Goal: Check status: Check status

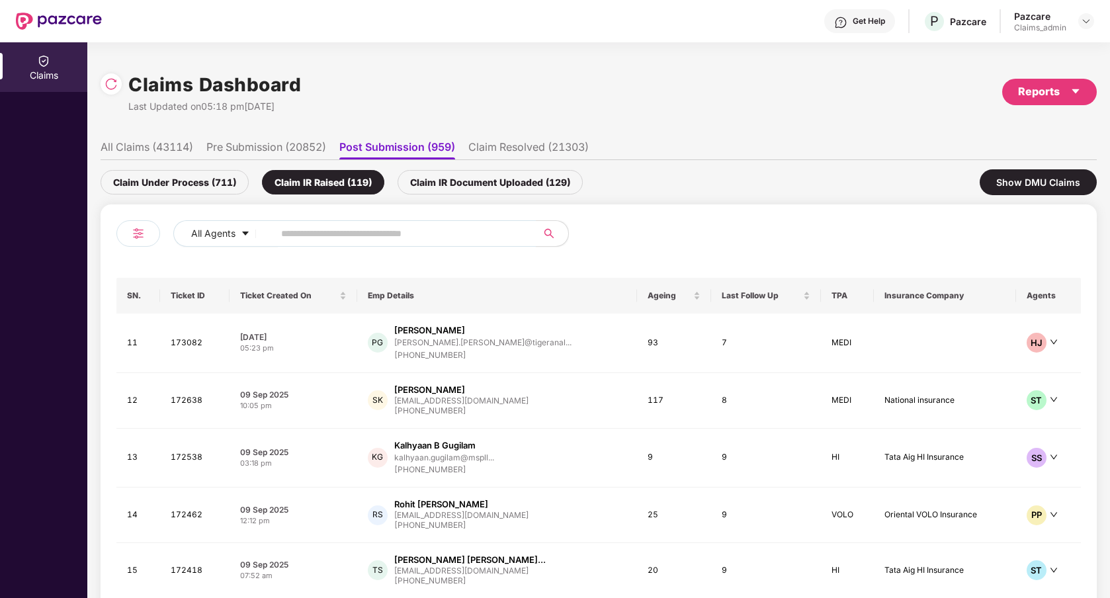
scroll to position [74, 0]
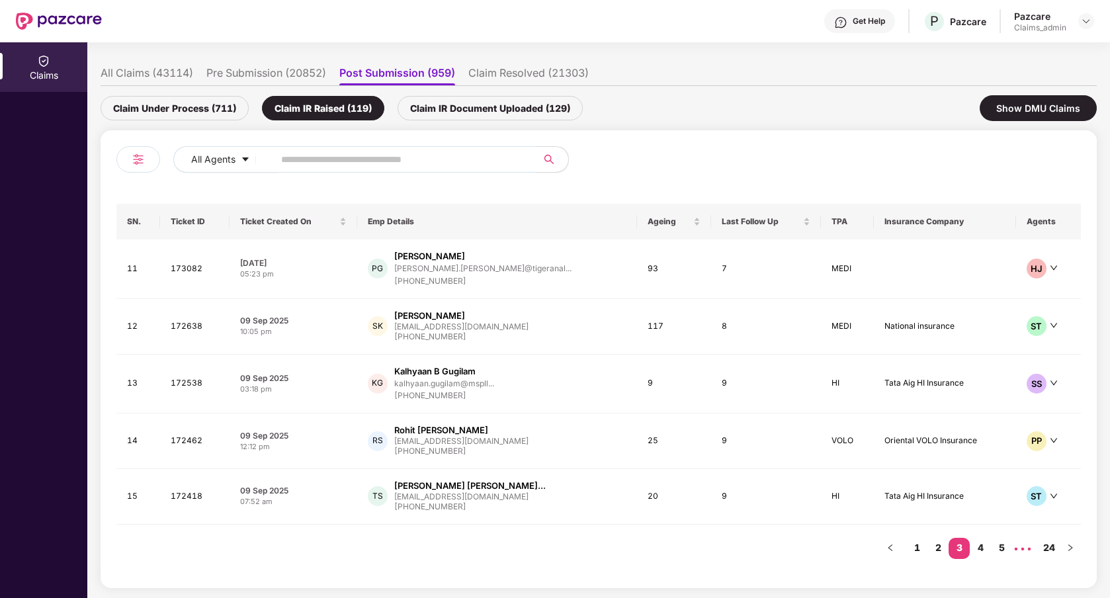
click at [163, 75] on li "All Claims (43114)" at bounding box center [147, 75] width 93 height 19
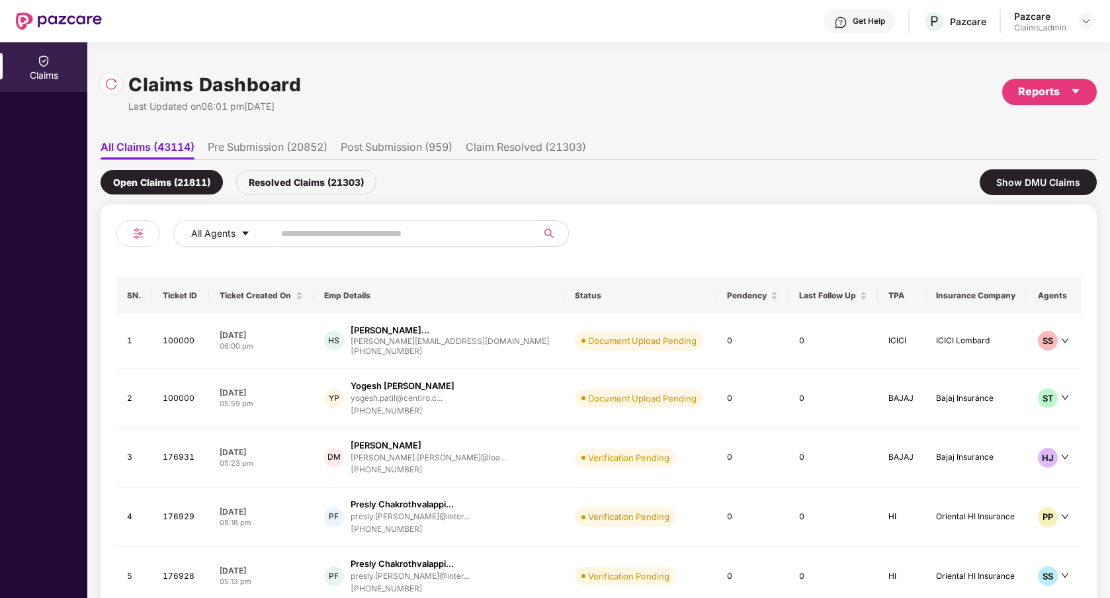
click at [353, 236] on input "text" at bounding box center [400, 234] width 238 height 20
paste input "******"
type input "******"
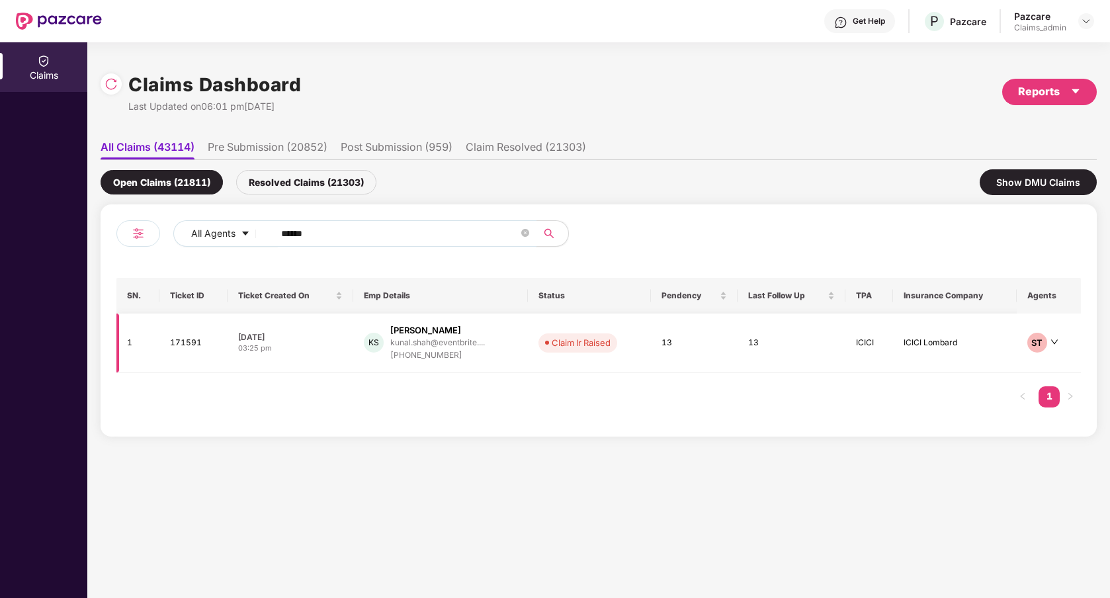
click at [499, 365] on td "KS [PERSON_NAME] kunal.[PERSON_NAME]@eventbrite.... [PHONE_NUMBER]" at bounding box center [440, 344] width 175 height 60
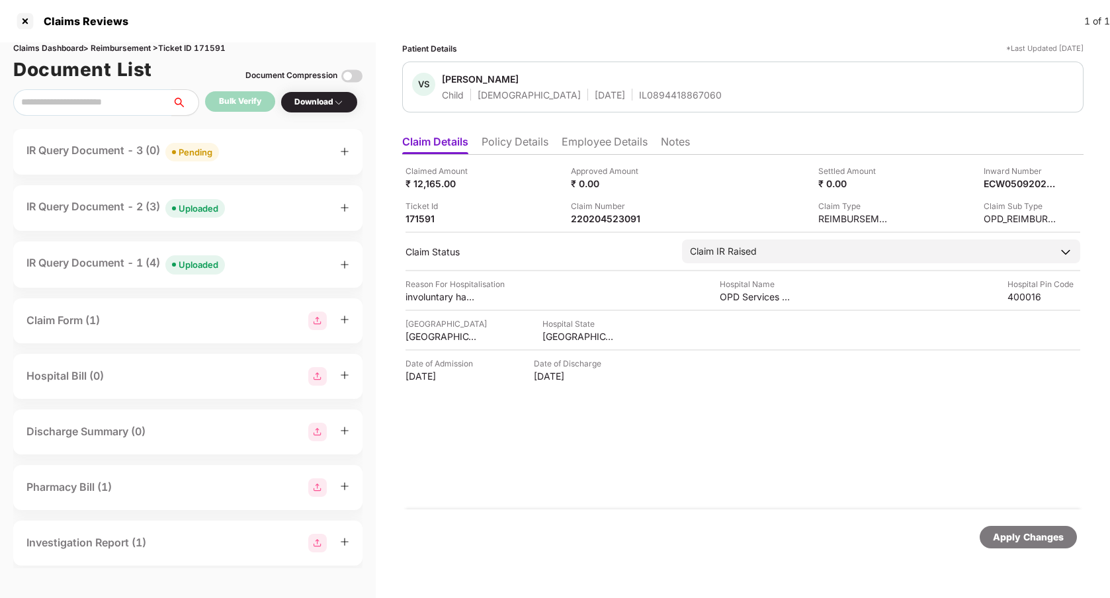
click at [244, 263] on div "IR Query Document - 1 (4) Uploaded" at bounding box center [187, 264] width 323 height 19
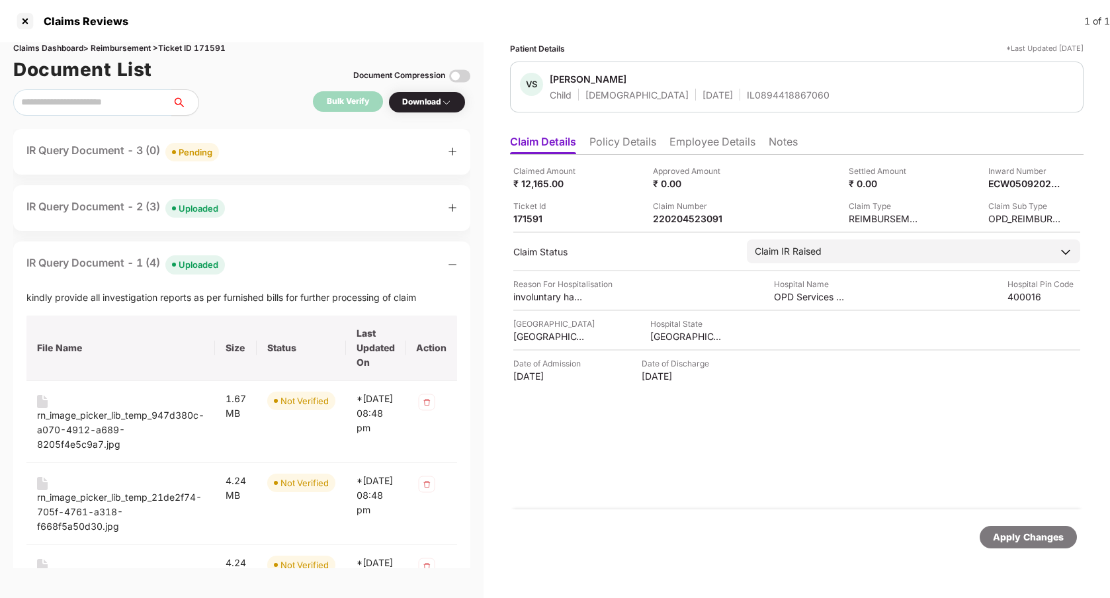
click at [247, 202] on div "IR Query Document - 2 (3) Uploaded" at bounding box center [241, 208] width 431 height 19
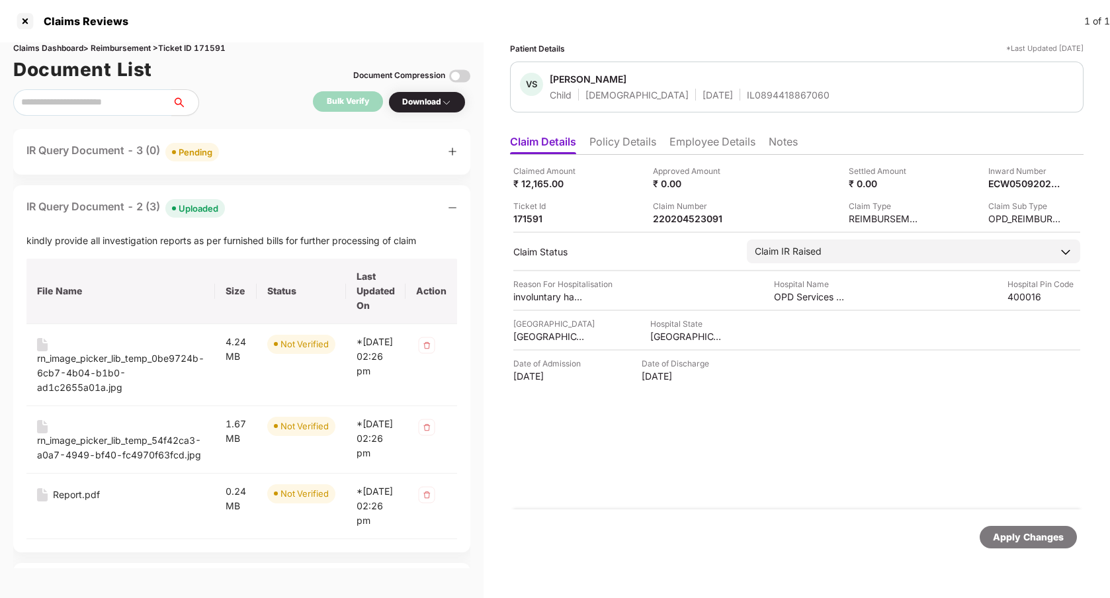
click at [249, 158] on div "IR Query Document - 3 (0) Pending" at bounding box center [241, 151] width 431 height 19
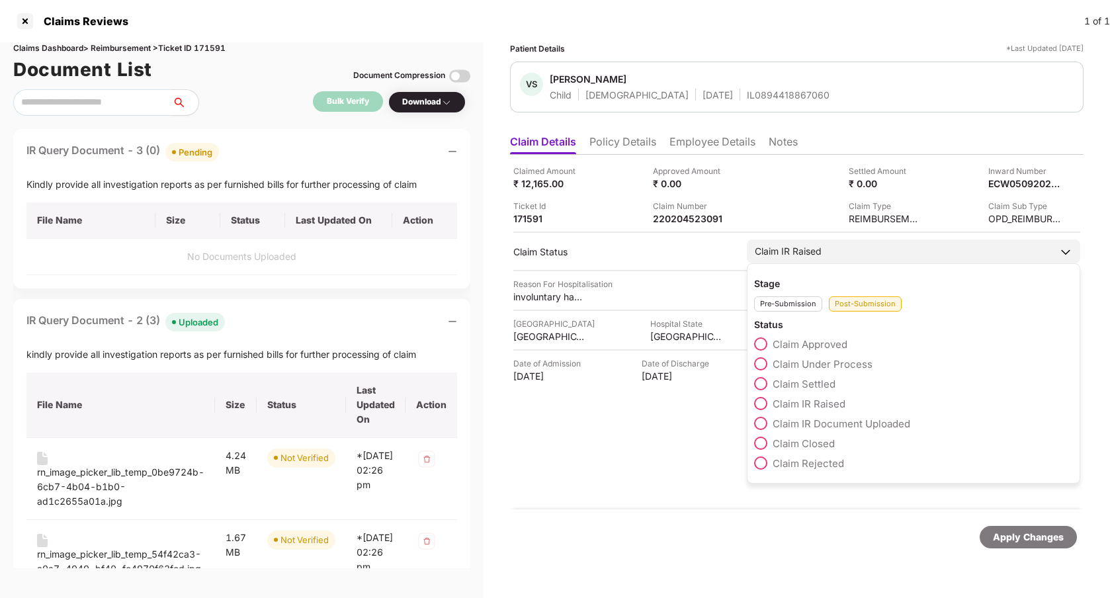
click at [765, 421] on span at bounding box center [760, 423] width 13 height 13
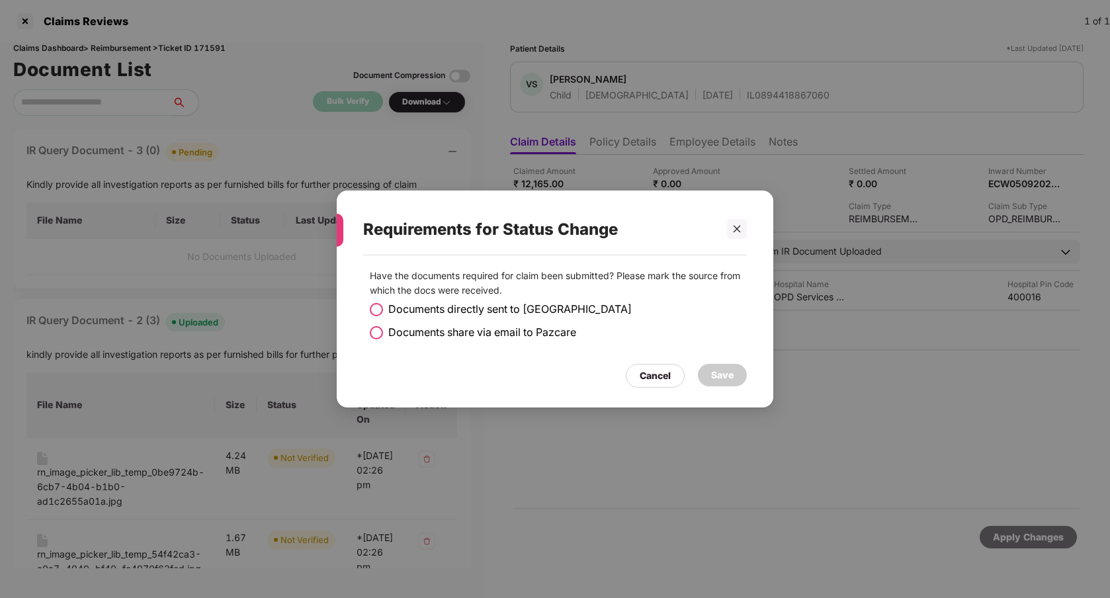
click at [527, 333] on span "Documents share via email to Pazcare" at bounding box center [482, 332] width 188 height 17
click at [734, 377] on div "Save" at bounding box center [722, 375] width 49 height 22
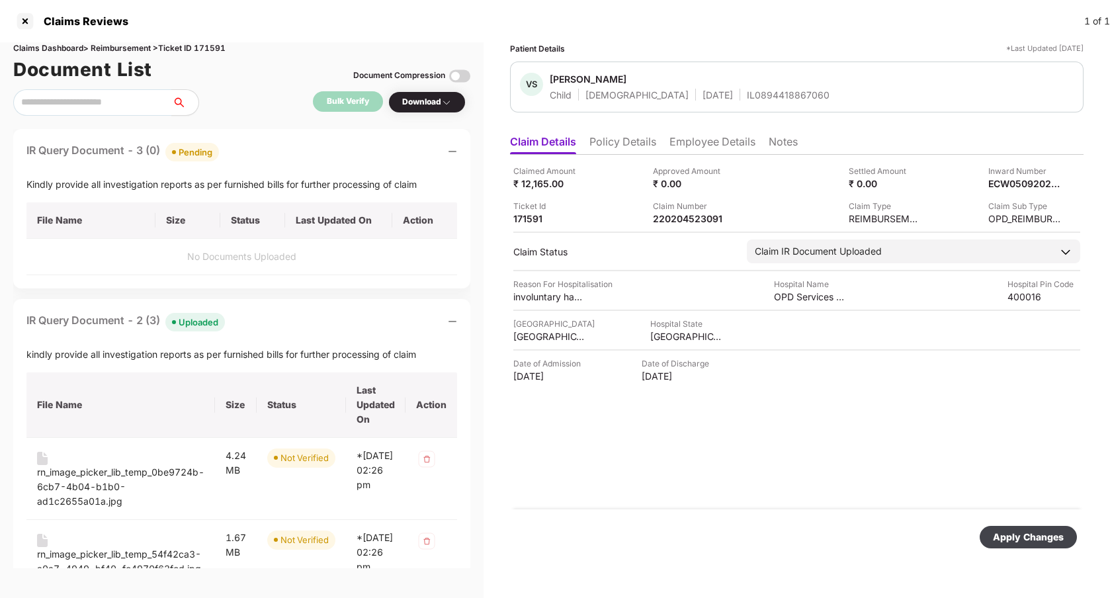
click at [1011, 544] on div "Apply Changes" at bounding box center [1028, 537] width 97 height 22
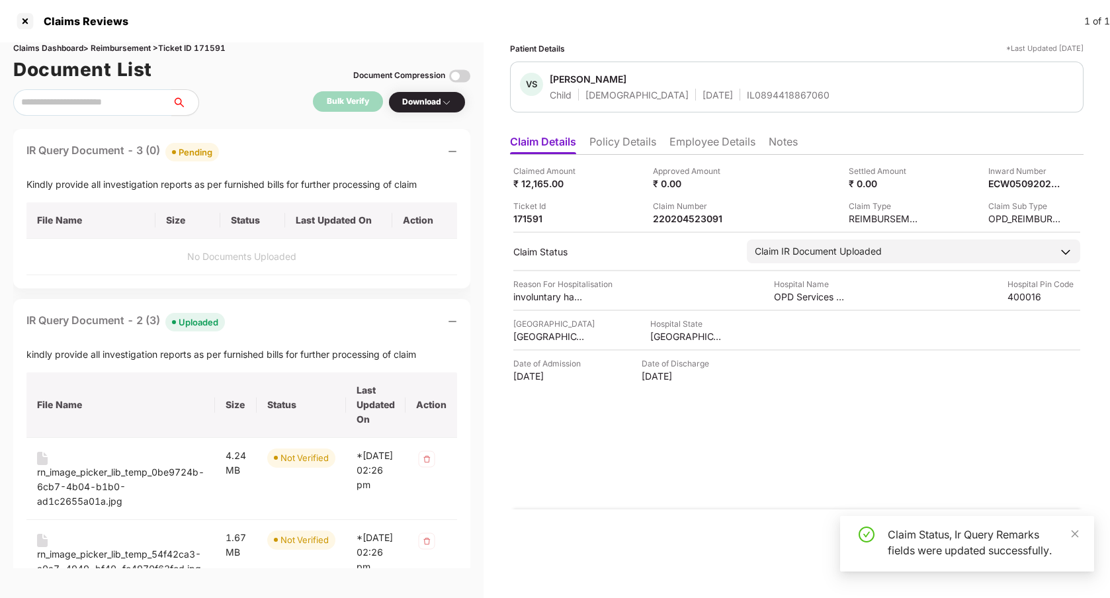
click at [815, 468] on div "Claimed Amount ₹ 12,165.00 Approved Amount ₹ 0.00 Settled Amount ₹ 0.00 Inward …" at bounding box center [797, 332] width 574 height 355
